Goal: Task Accomplishment & Management: Manage account settings

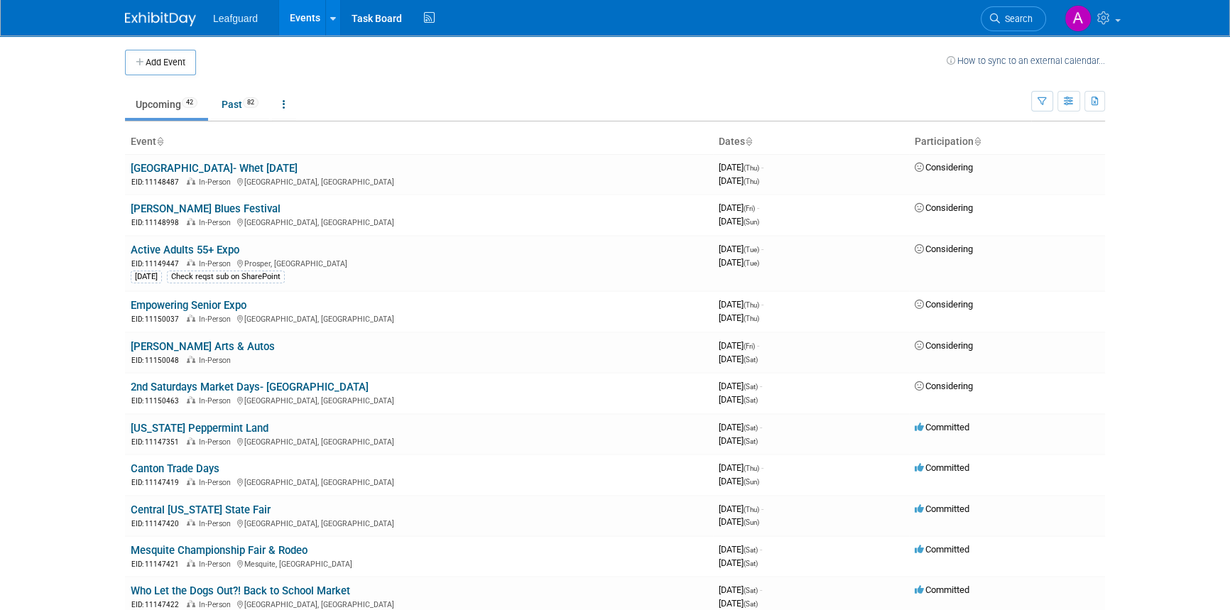
click at [969, 142] on th "Participation" at bounding box center [1007, 142] width 196 height 24
click at [978, 141] on icon at bounding box center [976, 142] width 7 height 9
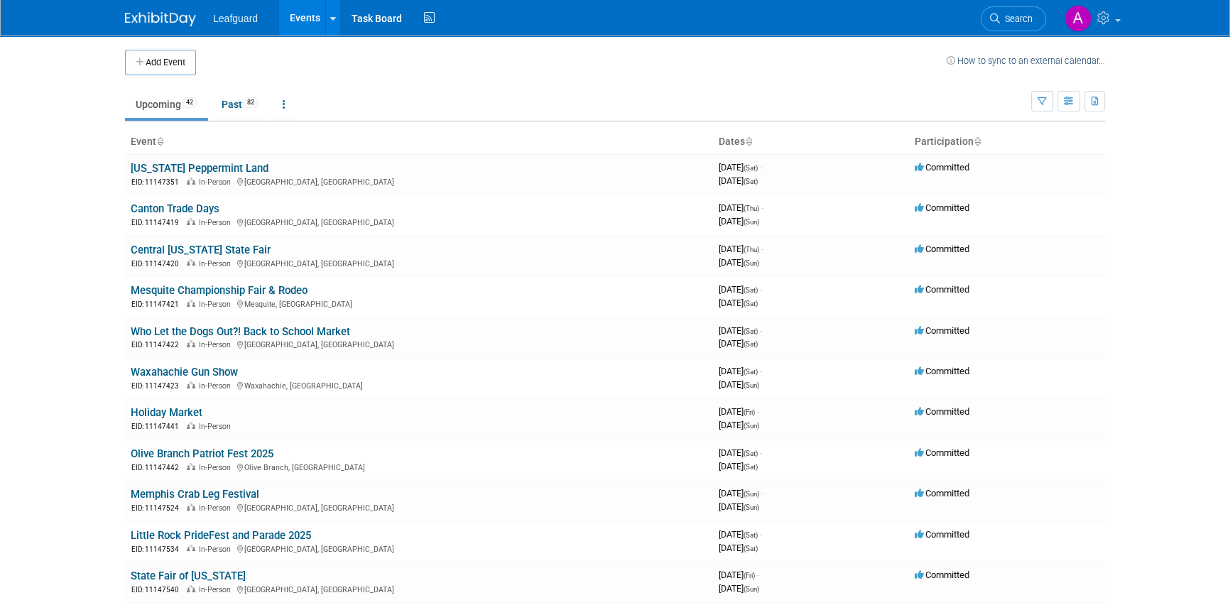
click at [978, 141] on icon at bounding box center [976, 142] width 7 height 9
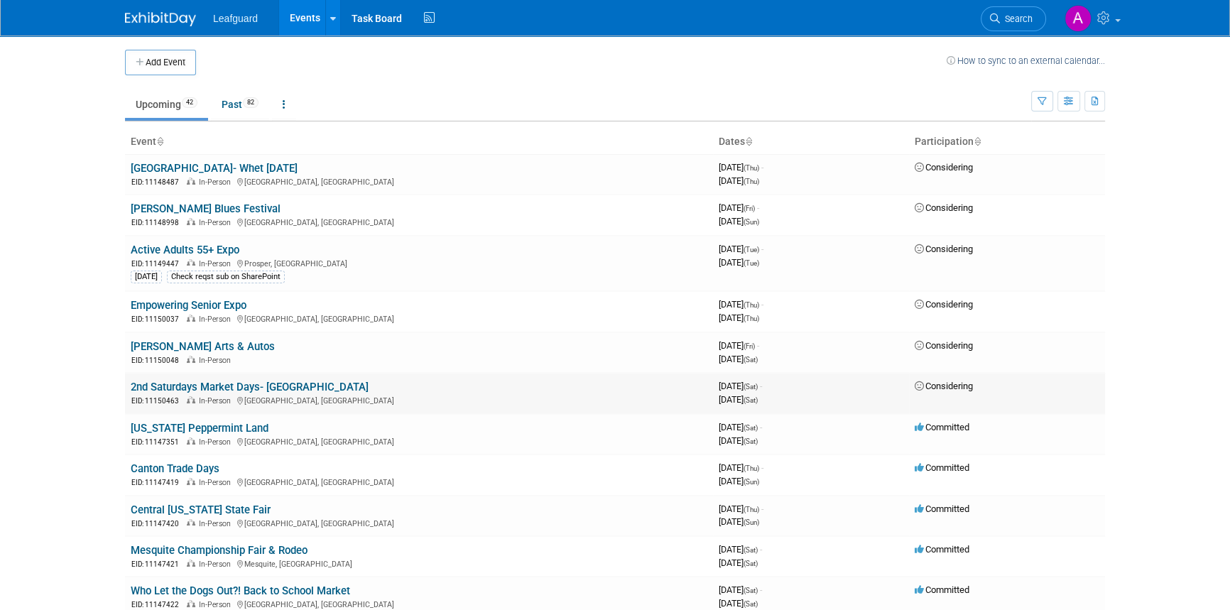
click at [199, 386] on link "2nd Saturdays Market Days- [GEOGRAPHIC_DATA]" at bounding box center [250, 387] width 238 height 13
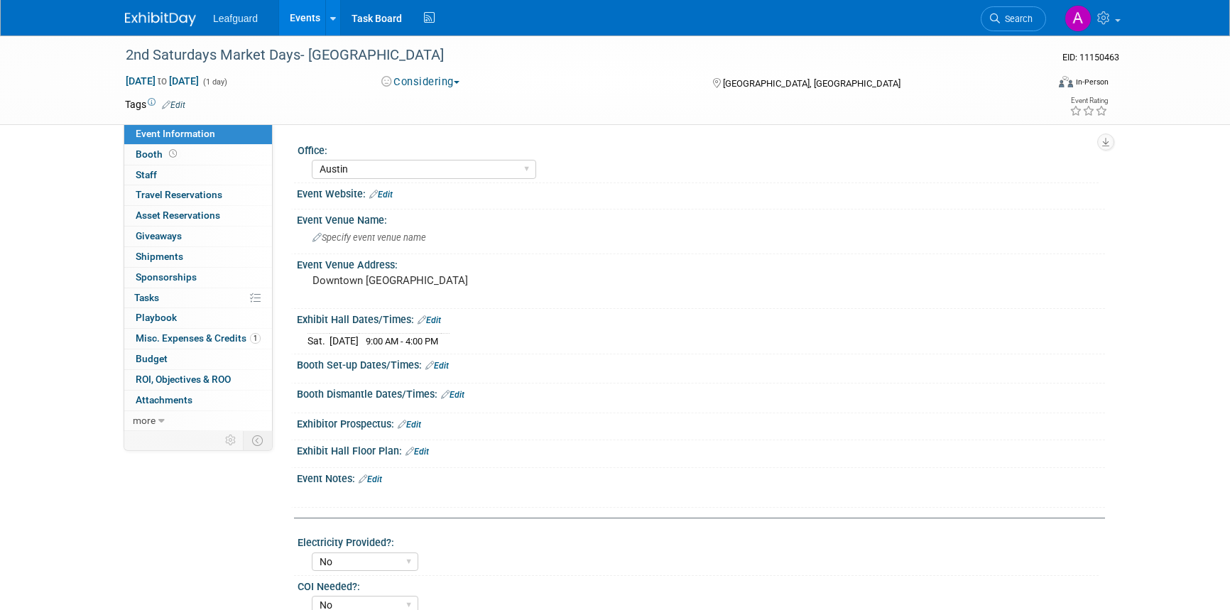
select select "Austin"
select select "No"
select select "Credit Card"
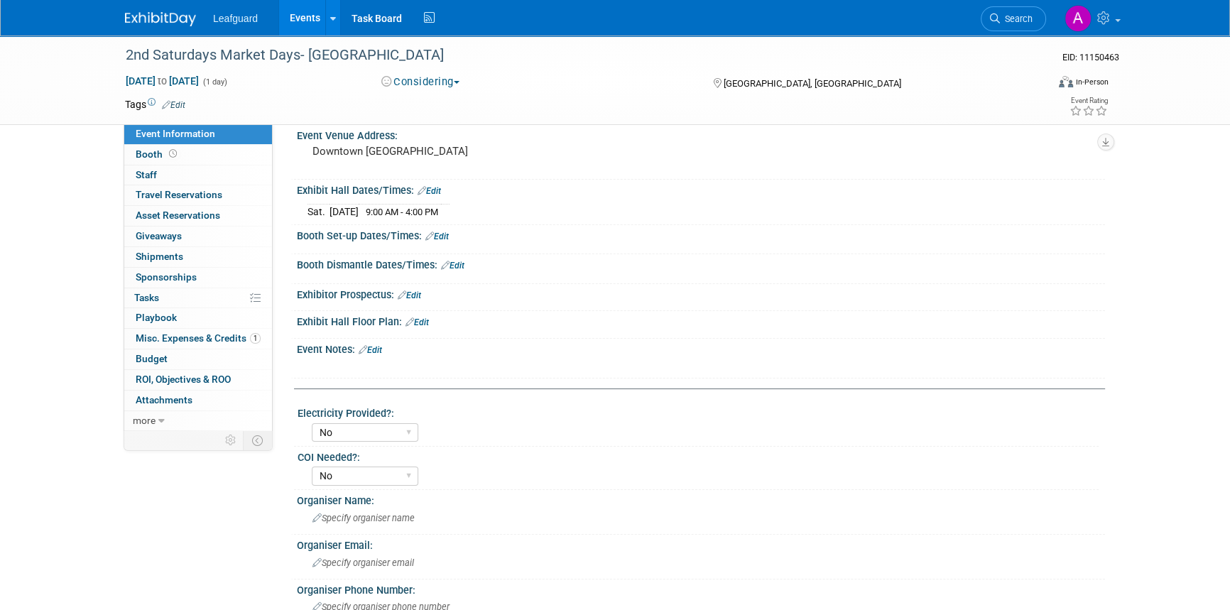
scroll to position [128, 0]
click at [369, 351] on link "Edit" at bounding box center [370, 351] width 23 height 10
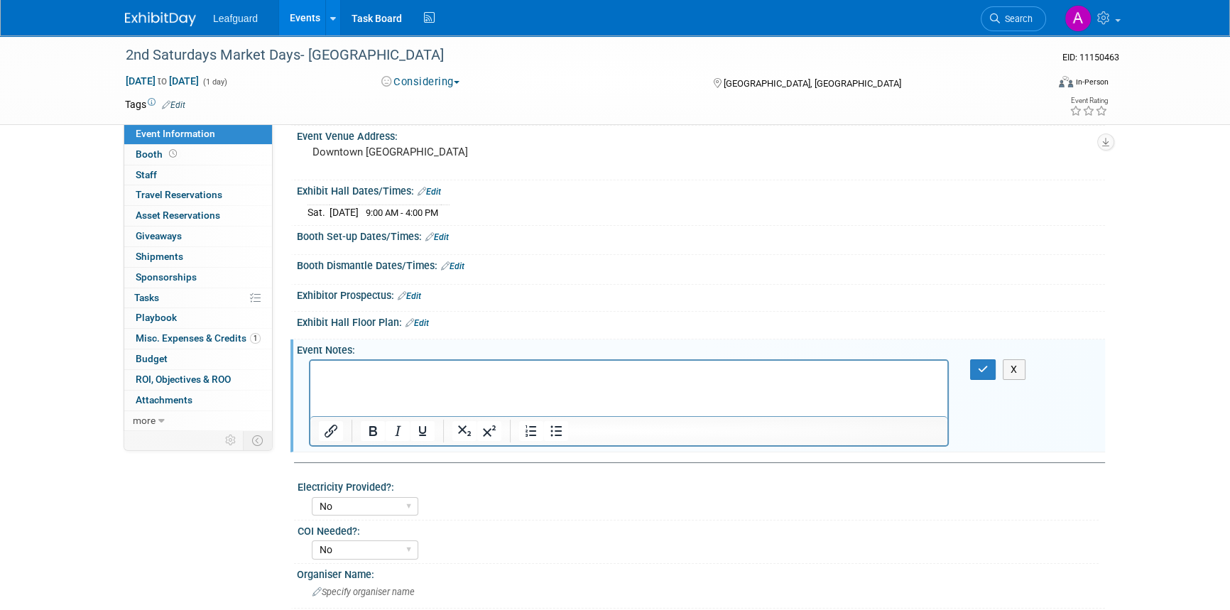
scroll to position [0, 0]
click at [975, 366] on button "button" at bounding box center [983, 369] width 26 height 21
